Goal: Task Accomplishment & Management: Use online tool/utility

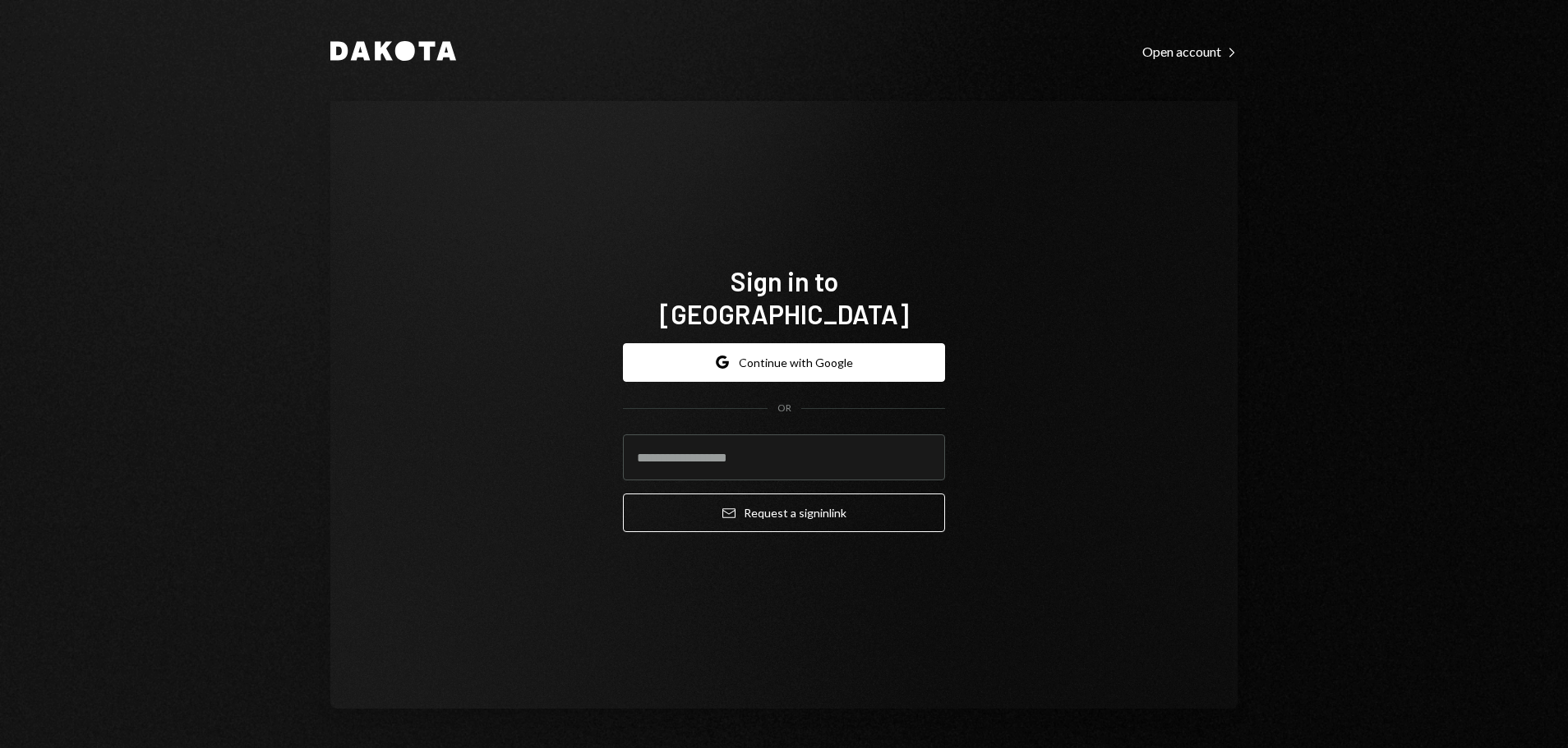
drag, startPoint x: 1123, startPoint y: 478, endPoint x: 1091, endPoint y: 470, distance: 33.0
click at [1123, 478] on div "Sign in to Dakota Google Continue with Google OR Email Request a sign in link" at bounding box center [784, 405] width 908 height 608
click at [785, 348] on button "Google Continue with Google" at bounding box center [784, 363] width 322 height 39
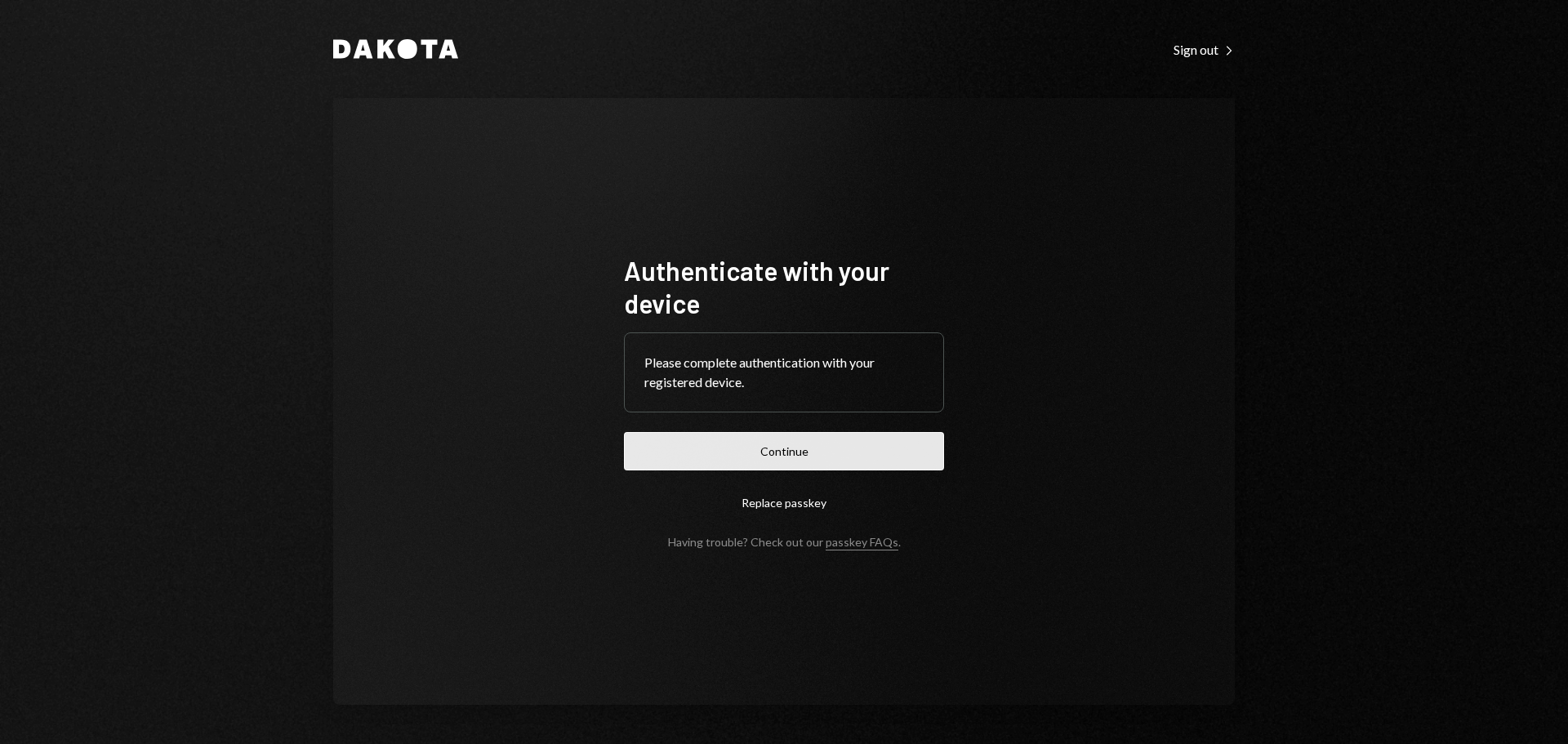
click at [862, 462] on button "Continue" at bounding box center [784, 451] width 320 height 38
click at [764, 446] on button "Continue" at bounding box center [784, 451] width 320 height 38
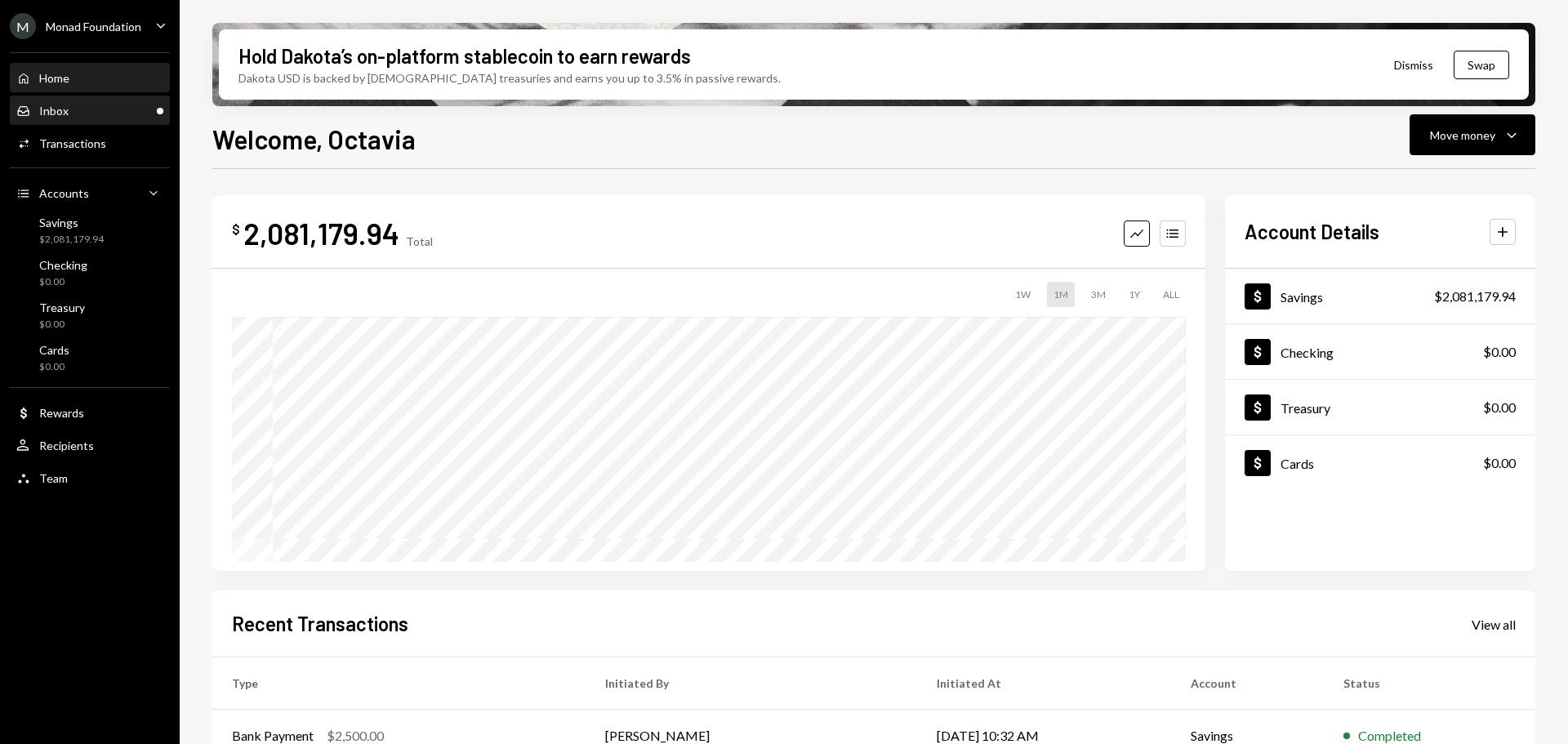
click at [71, 109] on div "Inbox Inbox" at bounding box center [90, 111] width 147 height 15
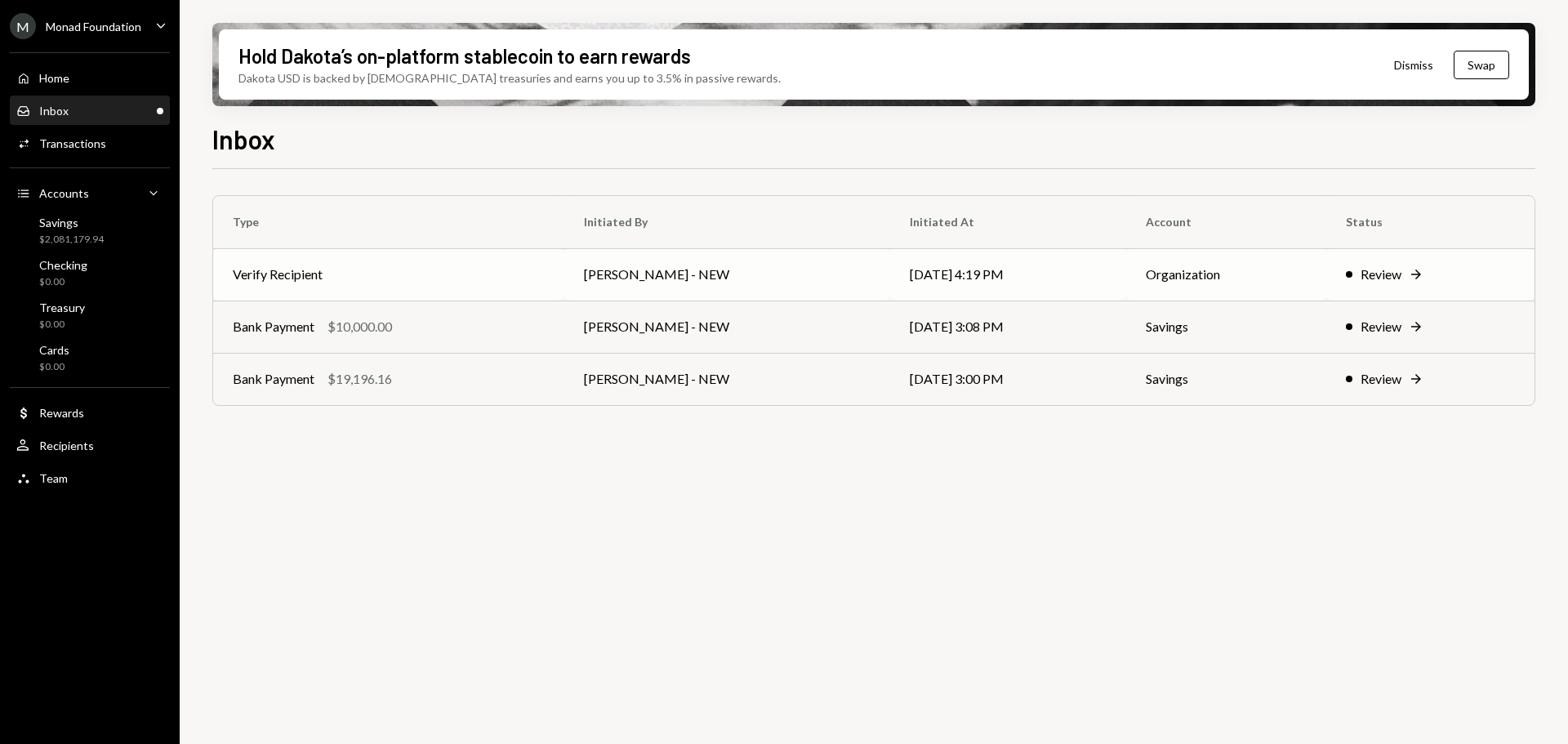
click at [376, 274] on td "Verify Recipient" at bounding box center [389, 275] width 351 height 52
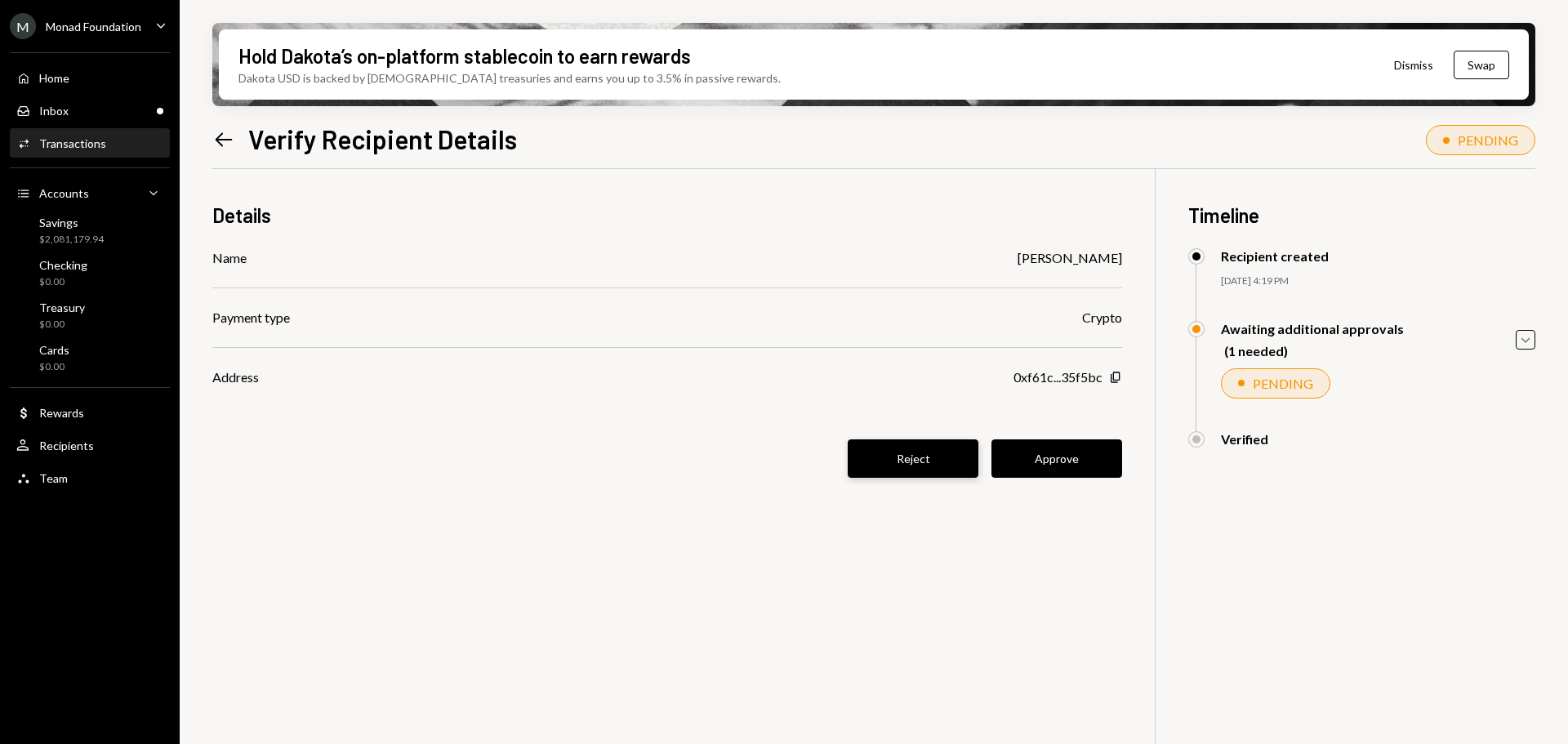
click at [905, 469] on button "Reject" at bounding box center [913, 459] width 131 height 38
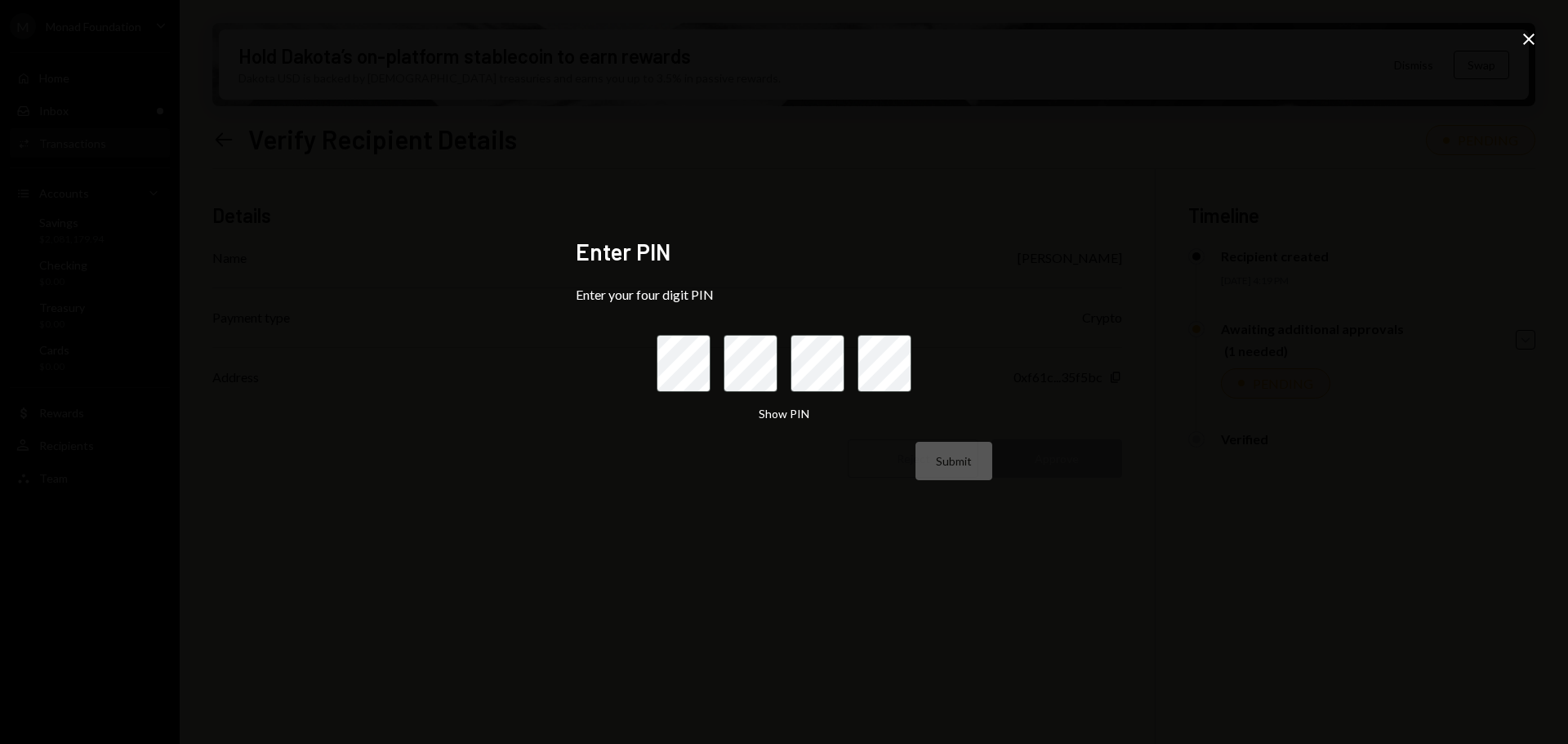
click at [1528, 36] on icon "Close" at bounding box center [1529, 39] width 19 height 19
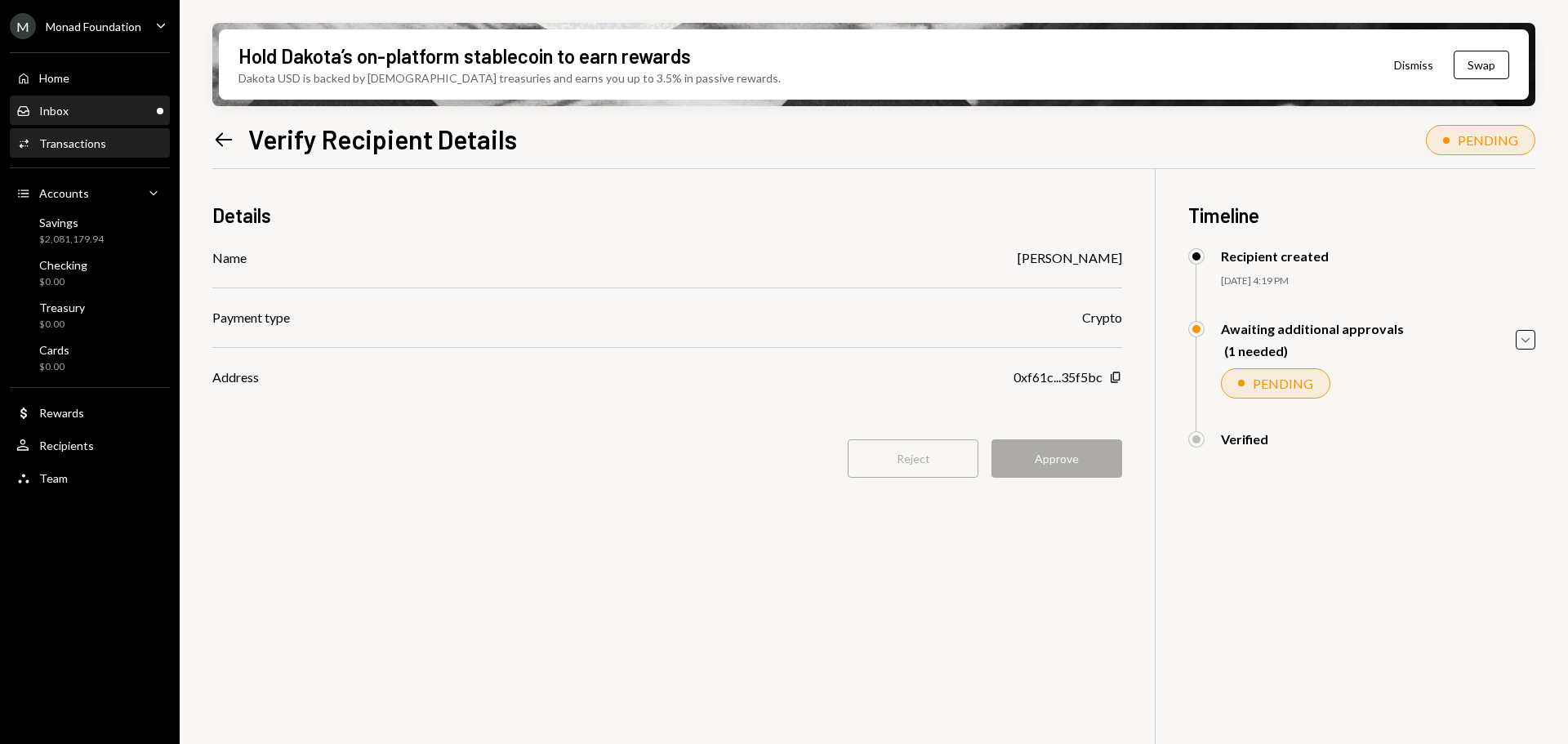
click at [83, 112] on div "Inbox Inbox" at bounding box center [90, 111] width 147 height 15
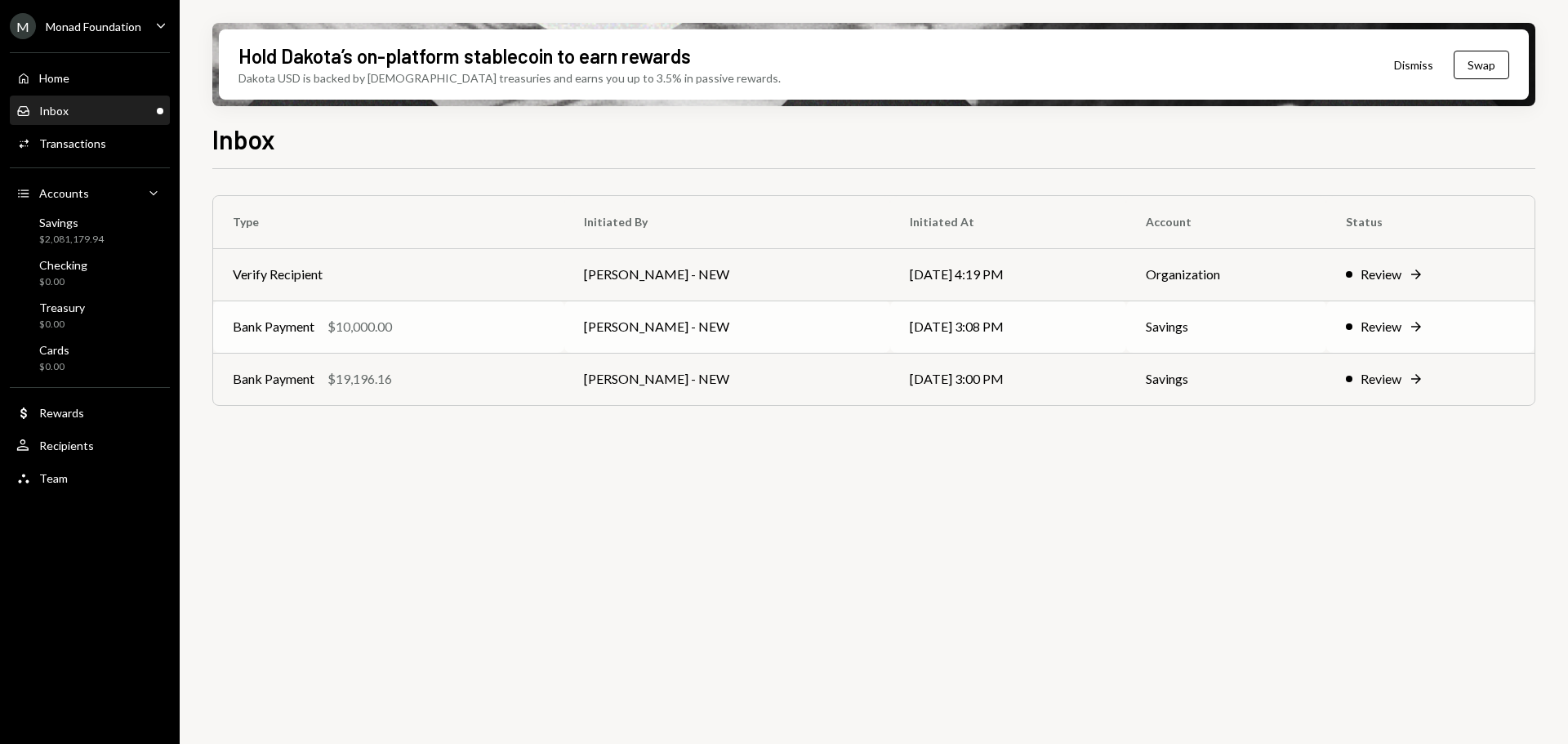
click at [489, 332] on div "Bank Payment $10,000.00" at bounding box center [388, 327] width 312 height 19
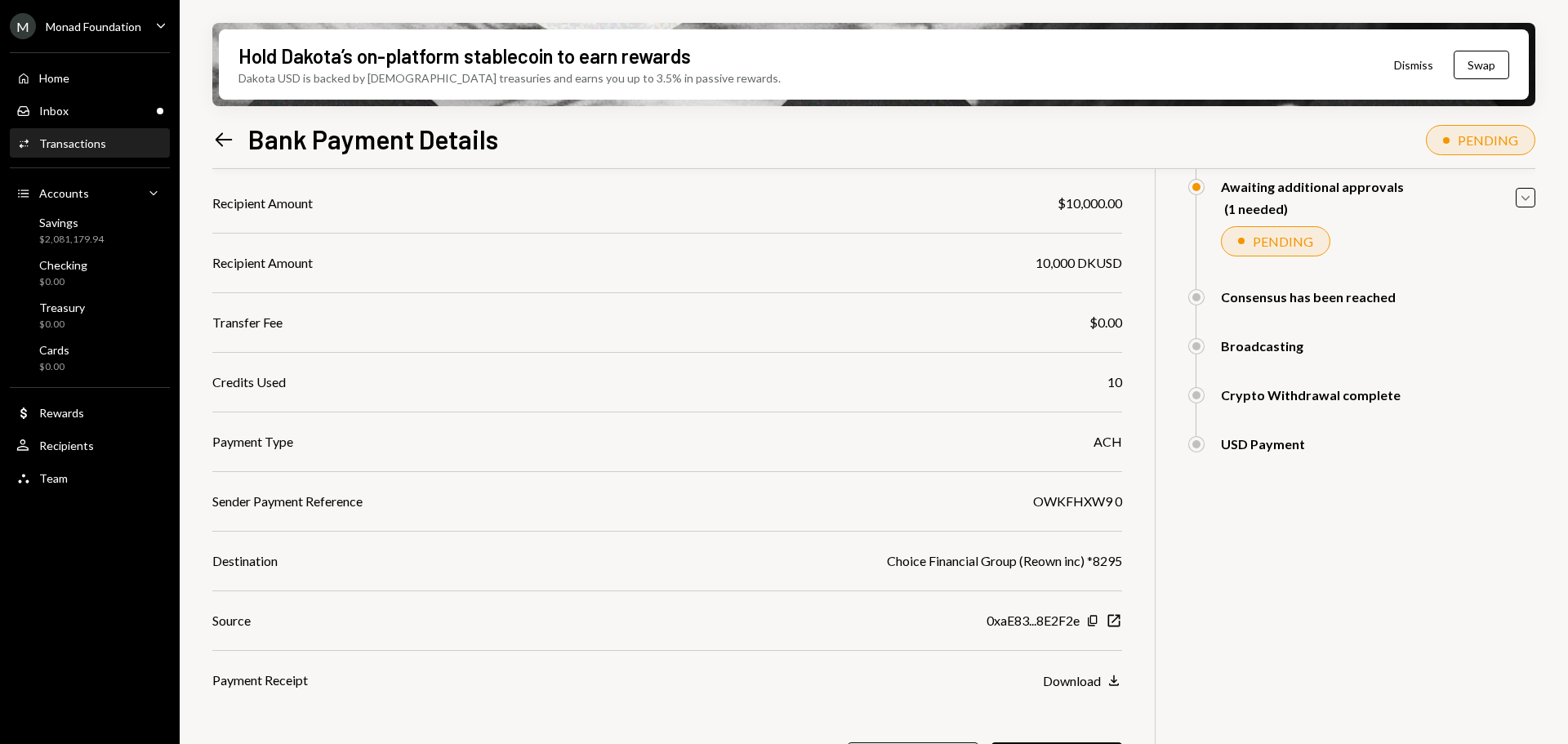
scroll to position [214, 0]
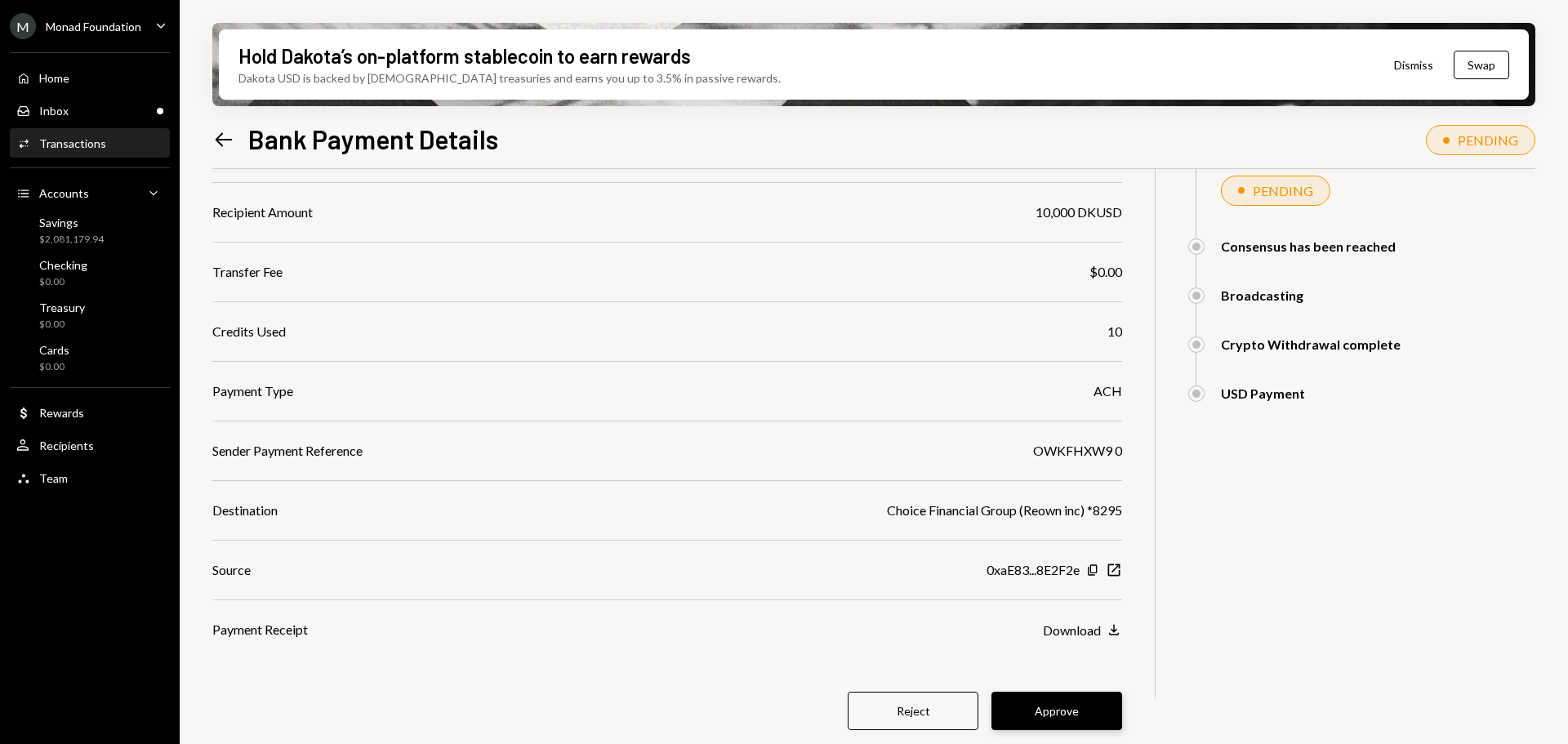
click at [1071, 707] on button "Approve" at bounding box center [1058, 712] width 131 height 38
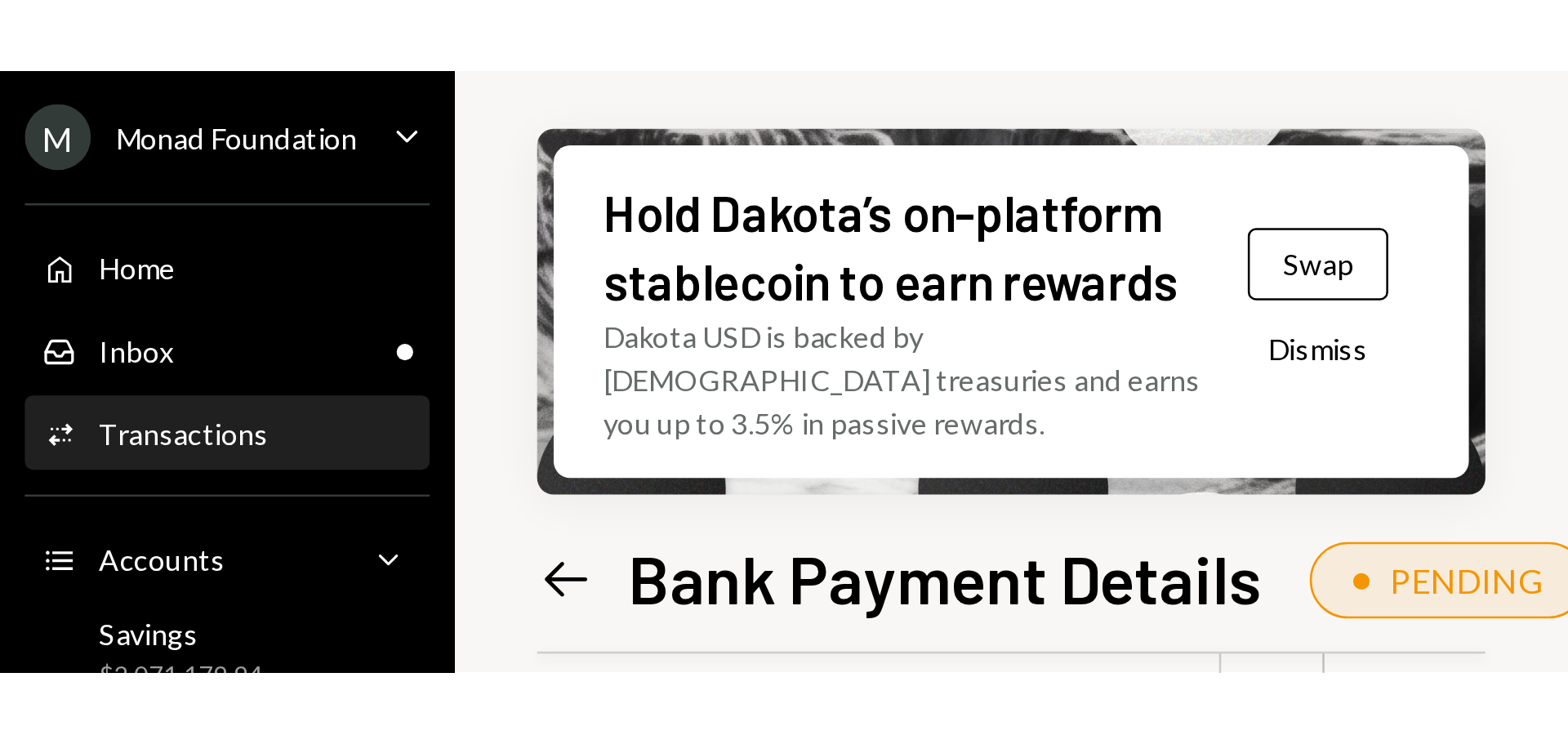
scroll to position [131, 0]
